Goal: Navigation & Orientation: Find specific page/section

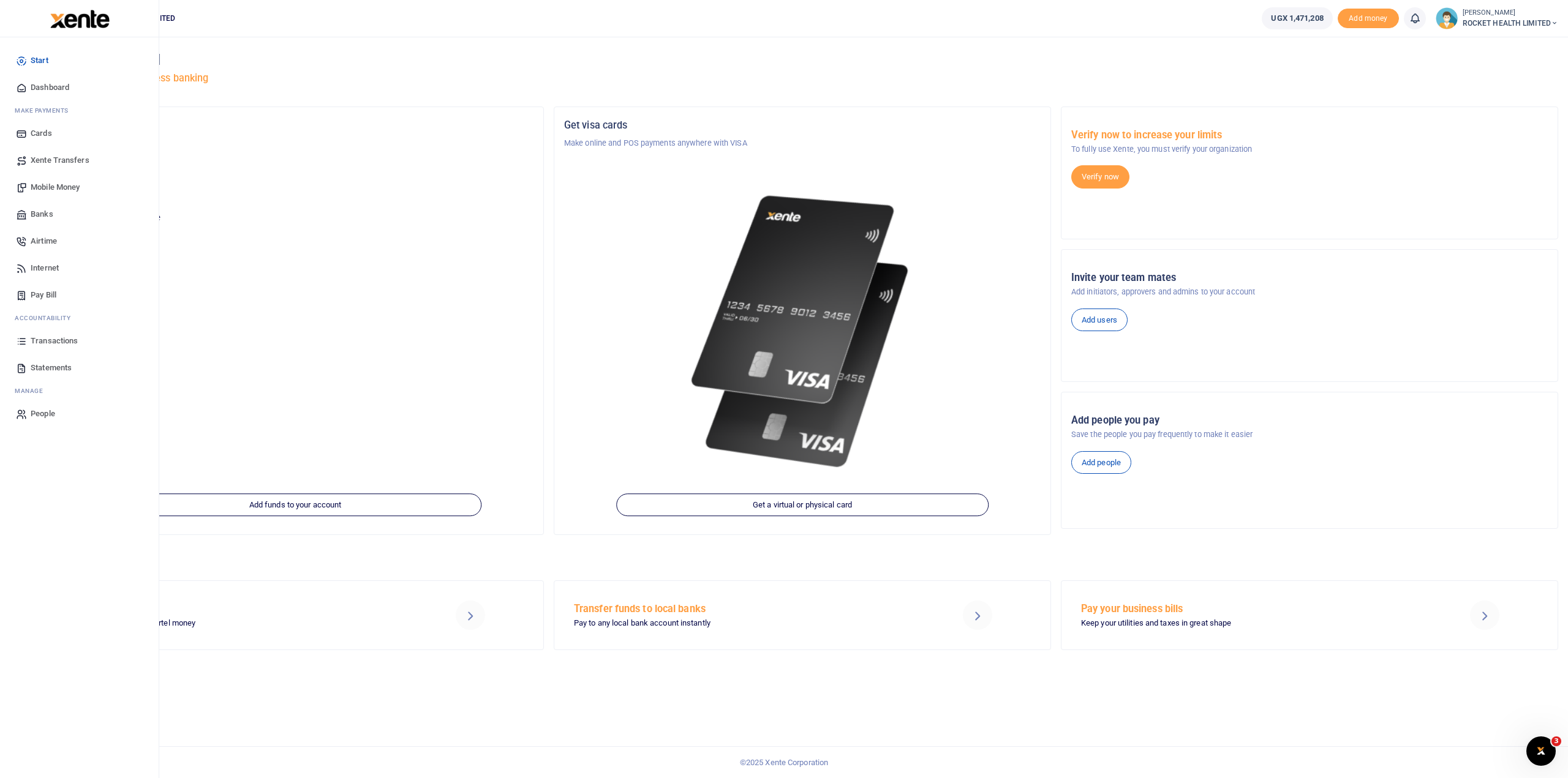
click at [61, 336] on span "Transactions" at bounding box center [55, 341] width 47 height 12
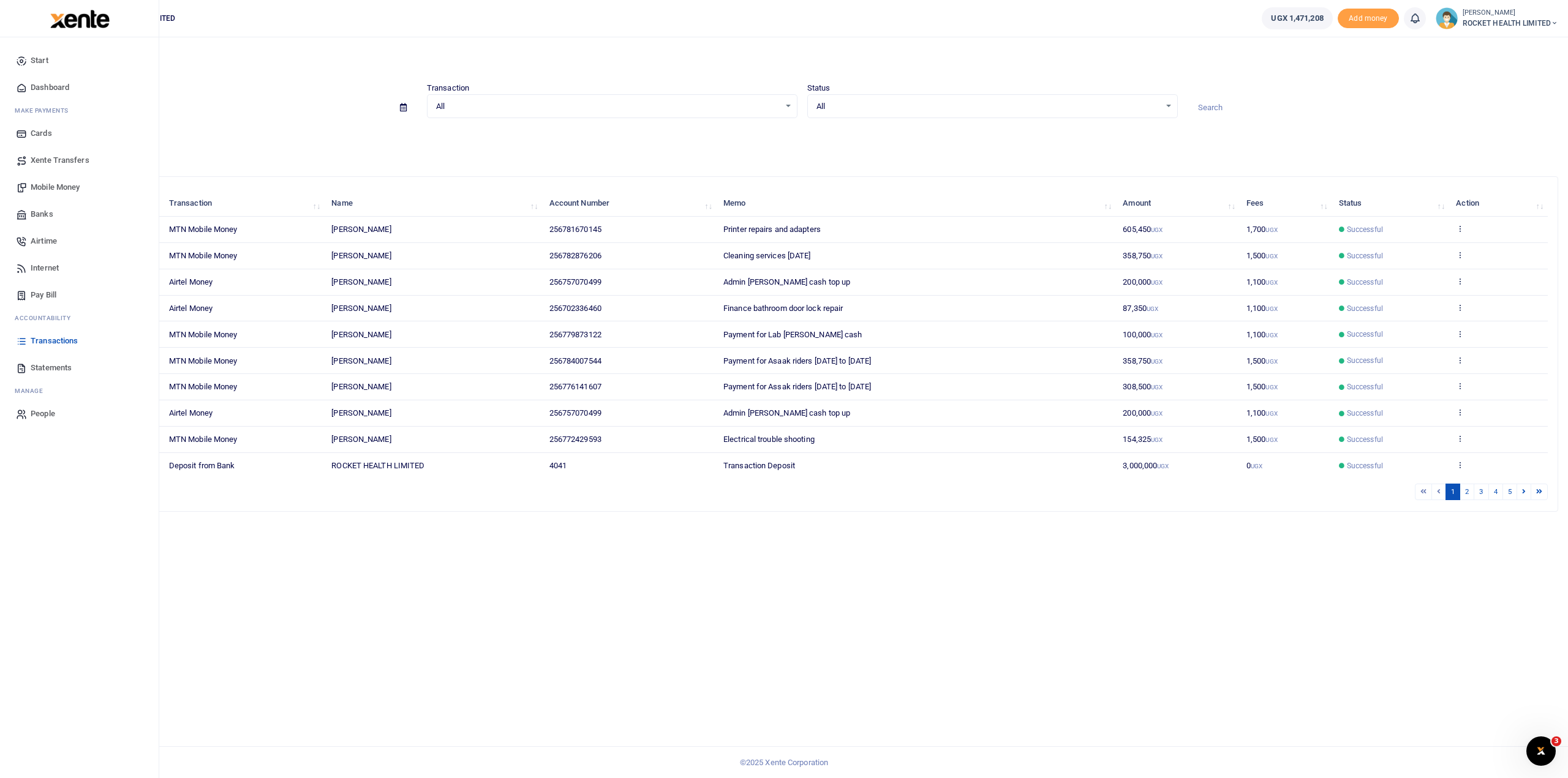
click at [66, 185] on span "Mobile Money" at bounding box center [55, 187] width 49 height 12
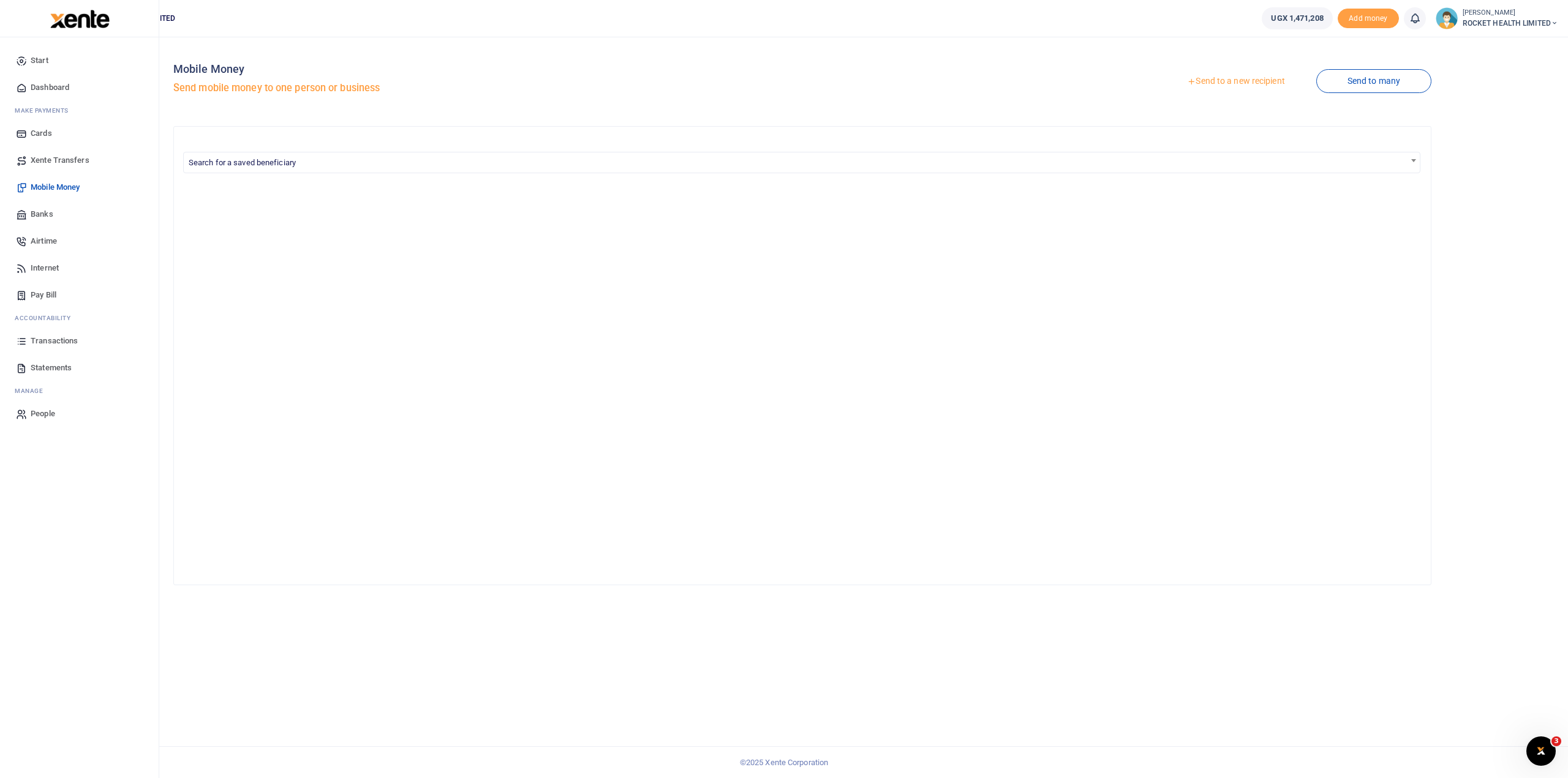
click at [57, 340] on span "Transactions" at bounding box center [55, 341] width 47 height 12
